Goal: Information Seeking & Learning: Learn about a topic

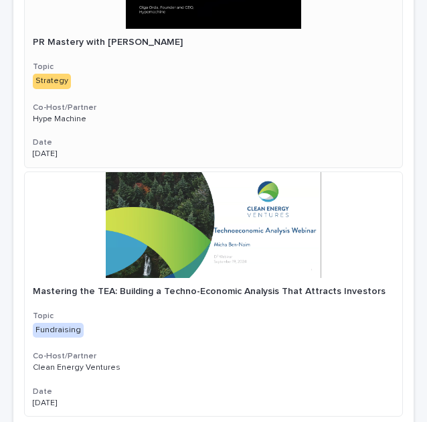
scroll to position [2242, 0]
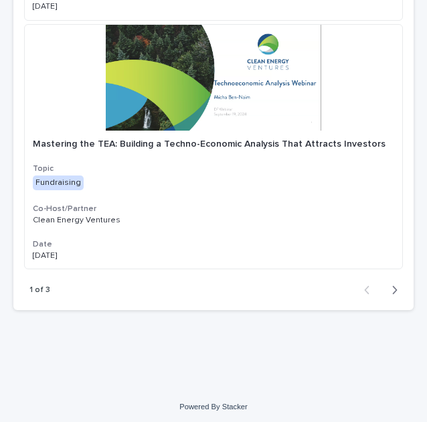
click at [392, 285] on icon "button" at bounding box center [395, 290] width 6 height 12
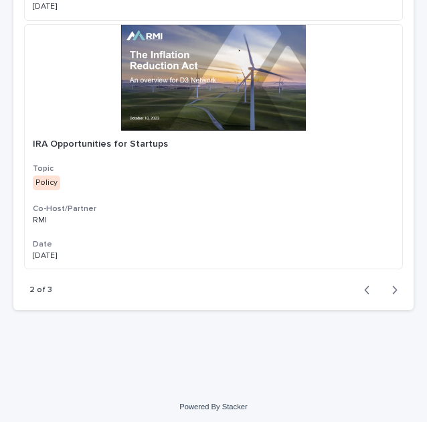
click at [392, 285] on icon "button" at bounding box center [395, 290] width 6 height 12
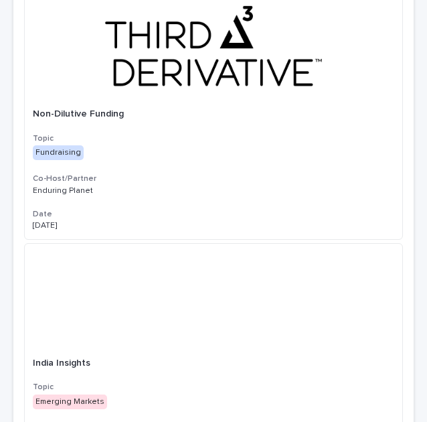
scroll to position [999, 0]
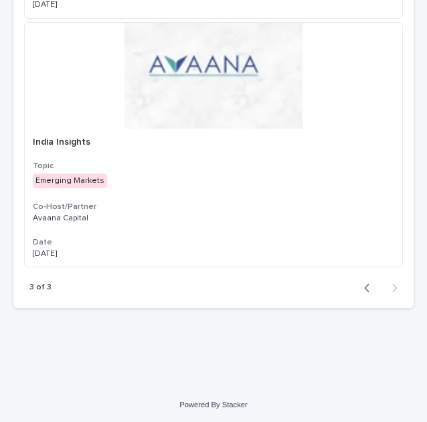
click at [364, 283] on icon "button" at bounding box center [367, 288] width 6 height 12
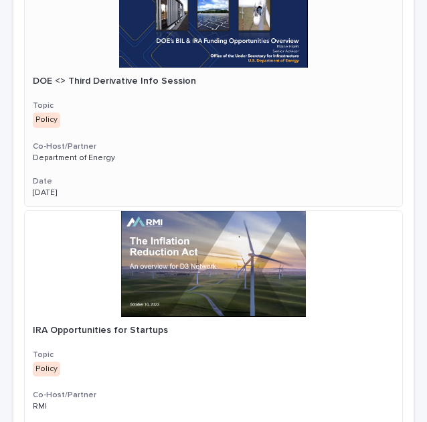
scroll to position [2138, 0]
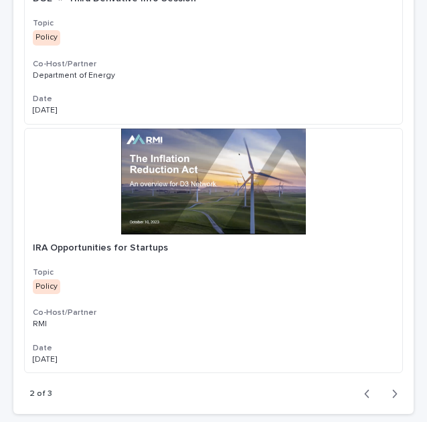
click at [354, 391] on div "2 of 3 Back Next" at bounding box center [213, 393] width 401 height 41
click at [364, 388] on icon "button" at bounding box center [367, 394] width 6 height 12
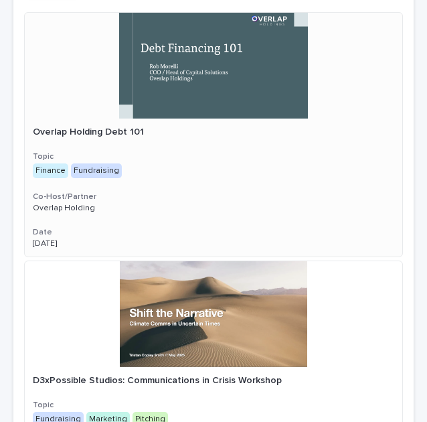
scroll to position [129, 0]
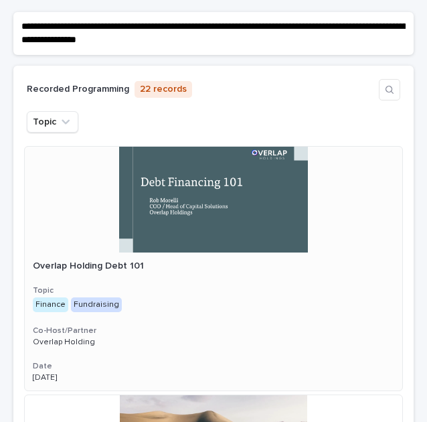
click at [194, 171] on div at bounding box center [214, 200] width 378 height 106
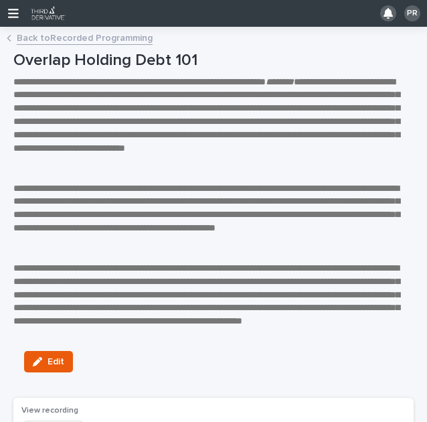
click at [100, 31] on link "Back to Recorded Programming" at bounding box center [85, 36] width 136 height 15
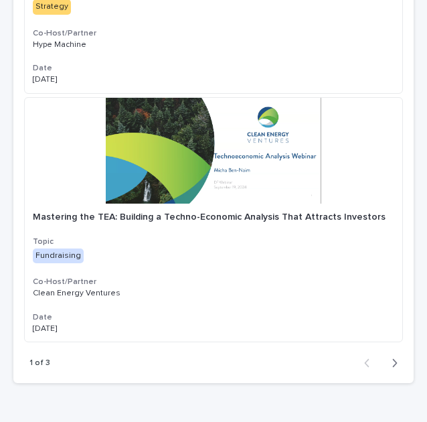
scroll to position [2242, 0]
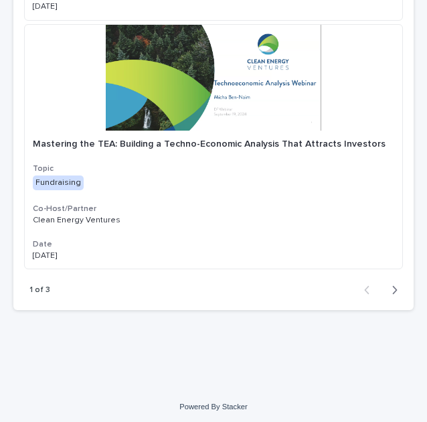
click at [392, 287] on icon "button" at bounding box center [395, 290] width 6 height 12
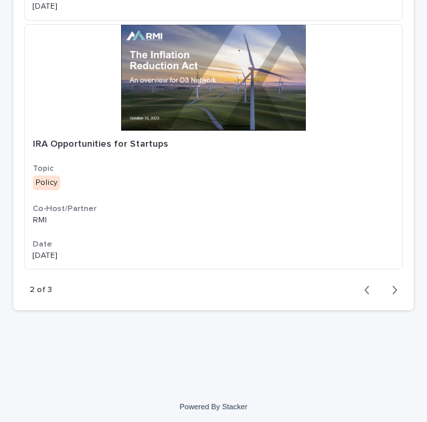
click at [352, 285] on div "2 of 3 Back Next" at bounding box center [213, 289] width 401 height 41
click at [364, 284] on icon "button" at bounding box center [367, 290] width 6 height 12
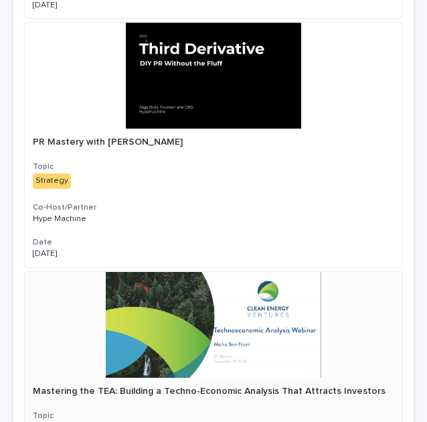
scroll to position [1974, 0]
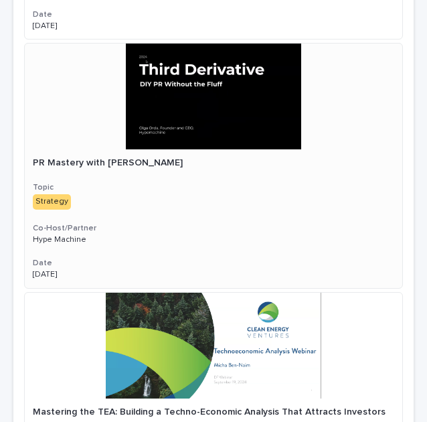
click at [161, 149] on div "PR Mastery with Olga Orda Topic Strategy + 0 Co-Host/Partner Hype Machine Date …" at bounding box center [214, 218] width 378 height 139
